Goal: Feedback & Contribution: Submit feedback/report problem

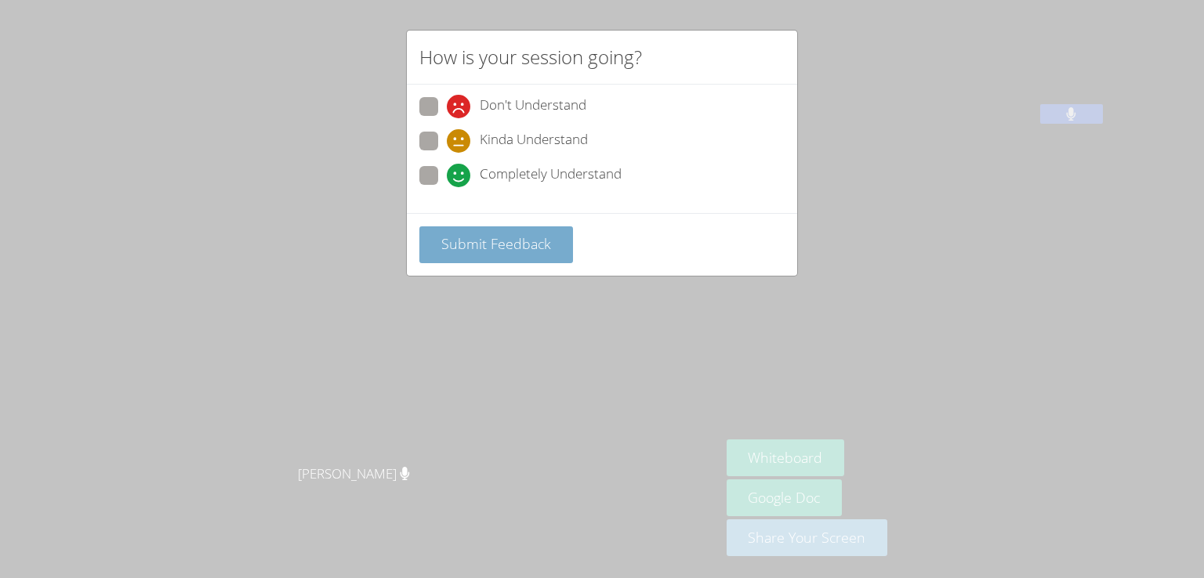
click at [510, 239] on span "Submit Feedback" at bounding box center [496, 243] width 110 height 19
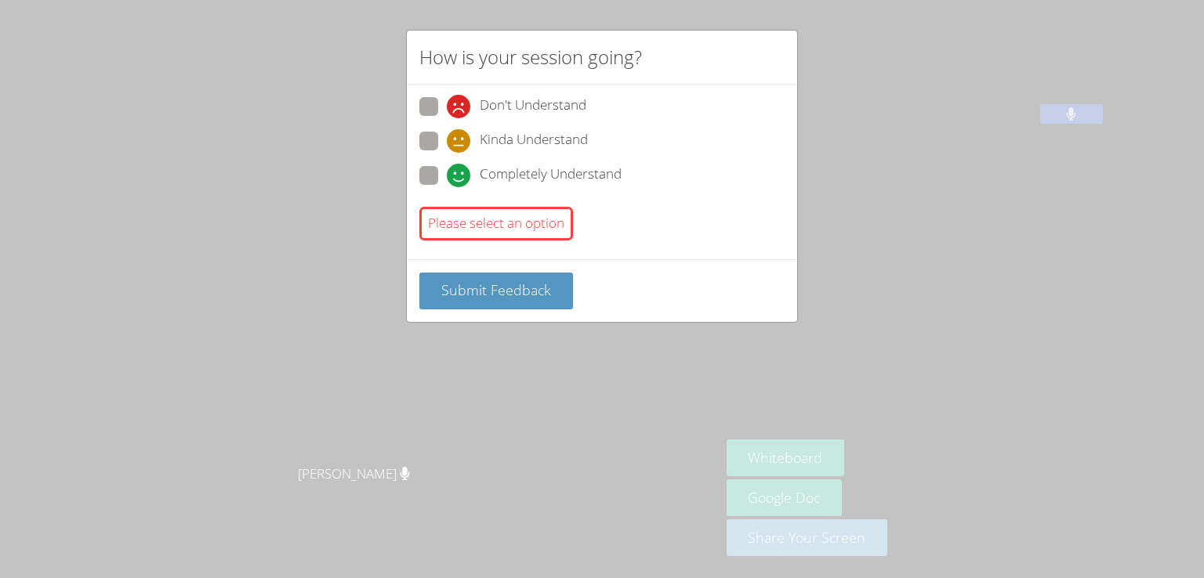
click at [443, 177] on label "Completely Understand" at bounding box center [520, 176] width 202 height 21
click at [447, 177] on input "Completely Understand" at bounding box center [453, 172] width 13 height 13
radio input "true"
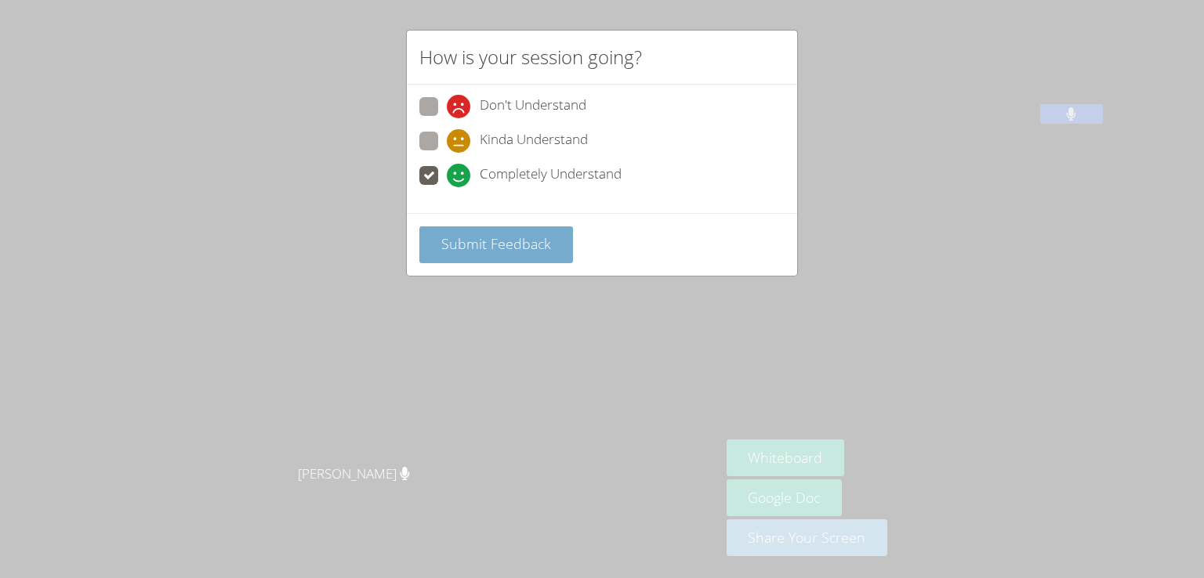
click at [486, 241] on span "Submit Feedback" at bounding box center [496, 243] width 110 height 19
